Goal: Information Seeking & Learning: Check status

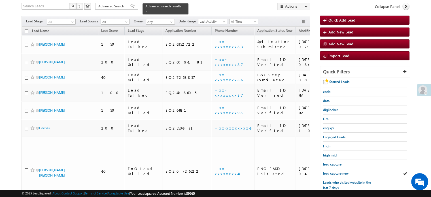
click at [331, 170] on link "lead capture new" at bounding box center [335, 172] width 25 height 5
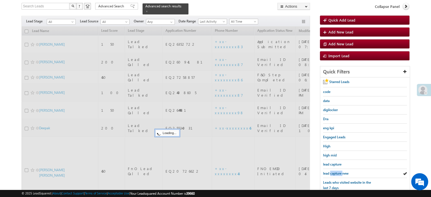
click at [331, 170] on link "lead capture new" at bounding box center [335, 172] width 25 height 5
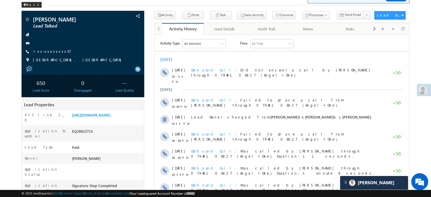
scroll to position [28, 0]
